Goal: Task Accomplishment & Management: Check status

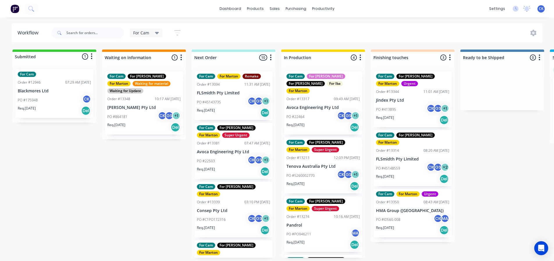
click at [309, 111] on div "PO #22464 CK GS + 1" at bounding box center [323, 116] width 73 height 11
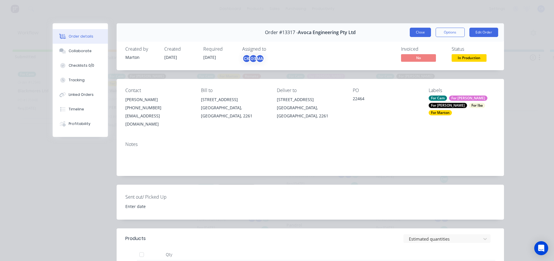
click at [412, 35] on button "Close" at bounding box center [420, 32] width 21 height 9
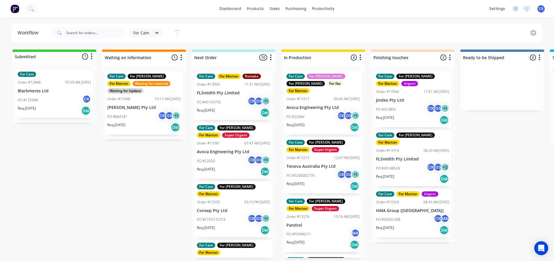
click at [302, 164] on p "Tenova Australia Pty Ltd" at bounding box center [323, 166] width 73 height 5
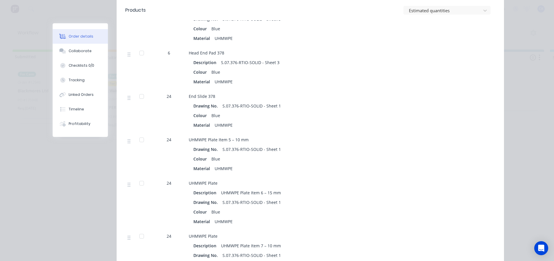
scroll to position [366, 0]
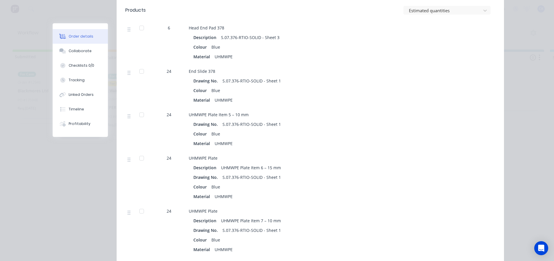
click at [139, 109] on div at bounding box center [142, 115] width 12 height 12
click at [143, 152] on div at bounding box center [142, 158] width 12 height 12
click at [139, 205] on div at bounding box center [142, 211] width 12 height 12
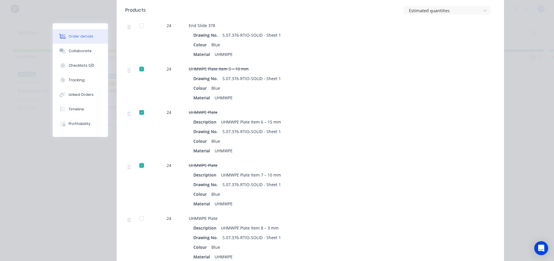
scroll to position [424, 0]
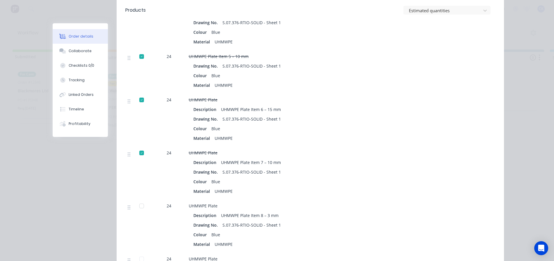
click at [141, 200] on div at bounding box center [142, 206] width 12 height 12
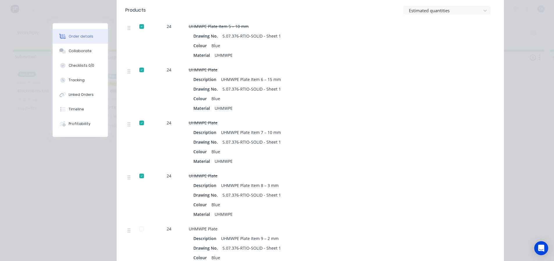
scroll to position [483, 0]
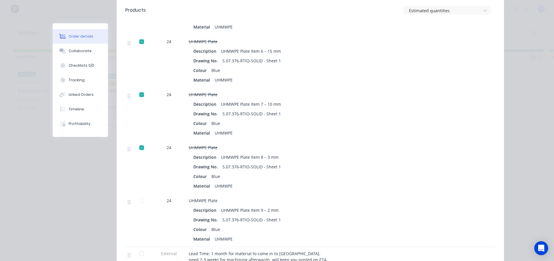
click at [139, 195] on div at bounding box center [142, 201] width 12 height 12
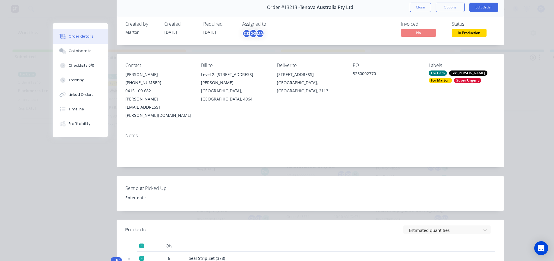
scroll to position [0, 0]
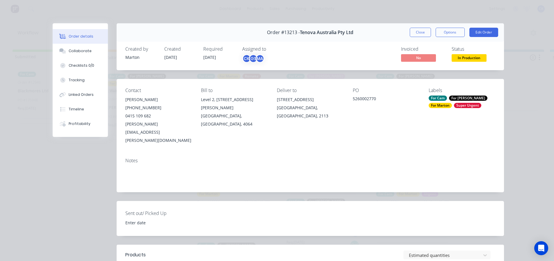
click at [423, 35] on button "Close" at bounding box center [420, 32] width 21 height 9
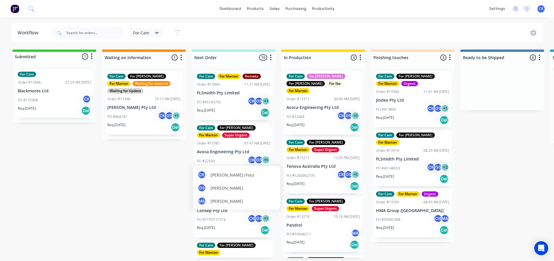
click at [238, 166] on div "[PERSON_NAME] [PERSON_NAME] (You) [PERSON_NAME] MA [PERSON_NAME]" at bounding box center [236, 188] width 87 height 44
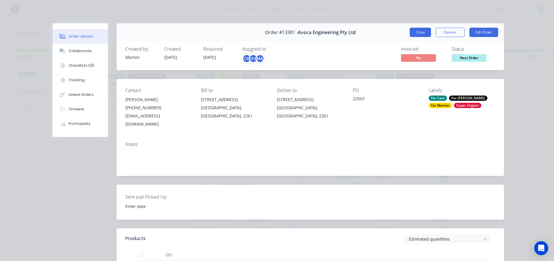
click at [419, 32] on button "Close" at bounding box center [420, 32] width 21 height 9
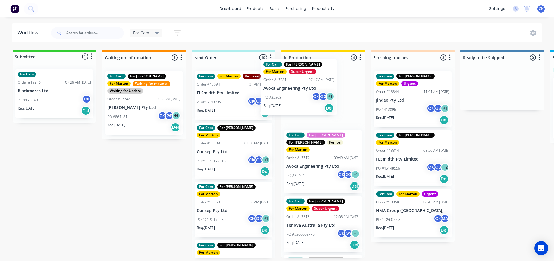
drag, startPoint x: 228, startPoint y: 159, endPoint x: 297, endPoint y: 93, distance: 95.1
click at [297, 93] on div "Submitted 1 Status colour #32CD32 hex #32CD32 Save Cancel Summaries Total order…" at bounding box center [397, 153] width 802 height 208
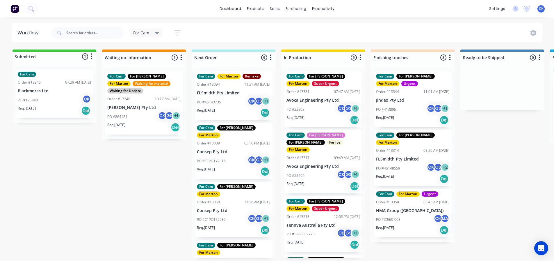
click at [315, 106] on div "PO #22503 CK GS + 1" at bounding box center [323, 109] width 73 height 11
